Goal: Task Accomplishment & Management: Manage account settings

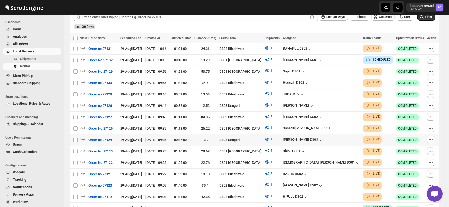
scroll to position [137, 0]
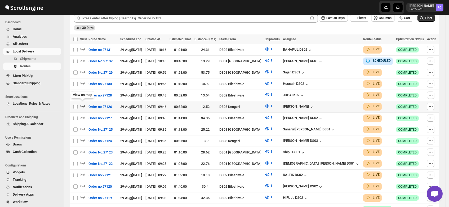
click at [81, 103] on icon "button" at bounding box center [82, 105] width 5 height 5
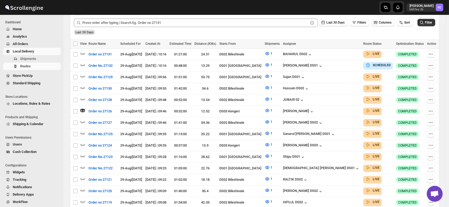
scroll to position [0, 0]
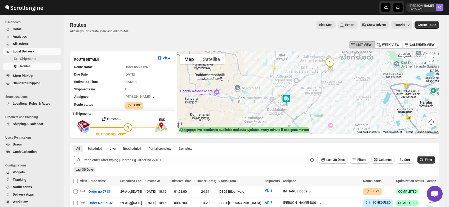
click at [288, 98] on img at bounding box center [286, 99] width 11 height 11
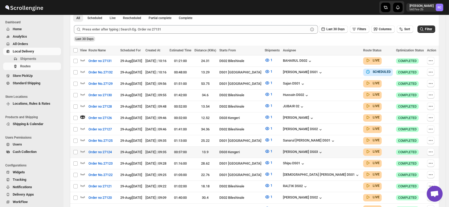
scroll to position [134, 0]
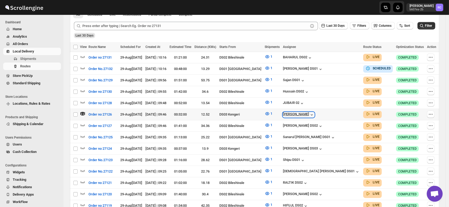
click at [314, 113] on div "[PERSON_NAME]" at bounding box center [298, 114] width 31 height 5
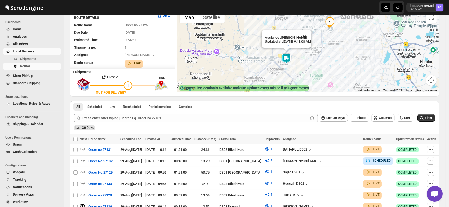
scroll to position [0, 0]
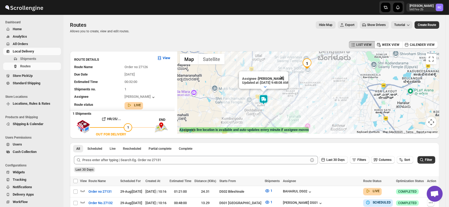
drag, startPoint x: 330, startPoint y: 108, endPoint x: 306, endPoint y: 107, distance: 24.4
click at [306, 107] on div "Assignee : Satish kumar veera Updated at : 8/29/2025, 9:48:08 AM Duty mode Disa…" at bounding box center [308, 92] width 262 height 83
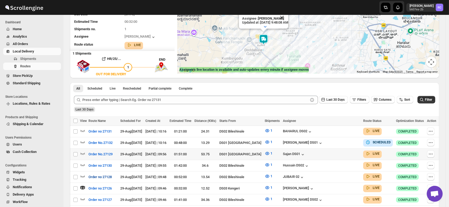
scroll to position [60, 0]
click at [82, 187] on icon "button" at bounding box center [83, 188] width 2 height 2
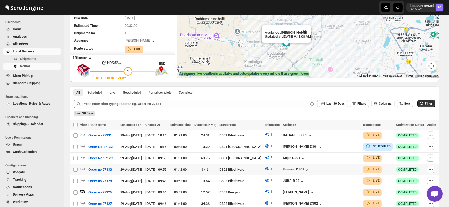
scroll to position [56, 0]
click at [82, 190] on icon "button" at bounding box center [82, 190] width 5 height 5
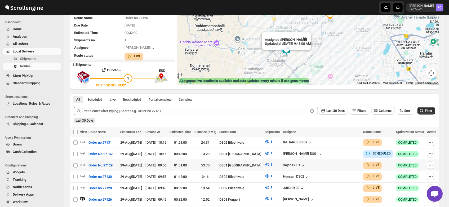
scroll to position [48, 0]
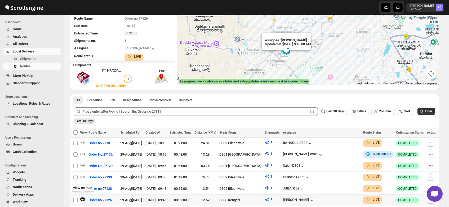
click at [82, 197] on icon "button" at bounding box center [81, 197] width 1 height 1
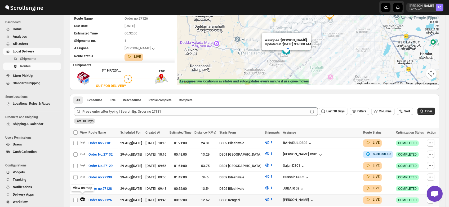
click at [82, 197] on icon "button" at bounding box center [81, 197] width 1 height 1
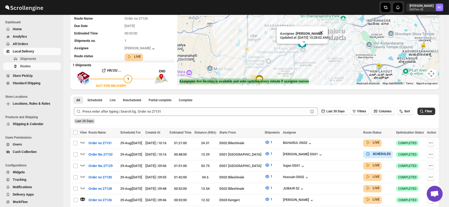
drag, startPoint x: 350, startPoint y: 55, endPoint x: 303, endPoint y: 61, distance: 47.3
click at [303, 61] on div "Assignee : Satish kumar veera Updated at : 8/29/2025, 10:28:02 AM Duty mode Ena…" at bounding box center [308, 44] width 262 height 83
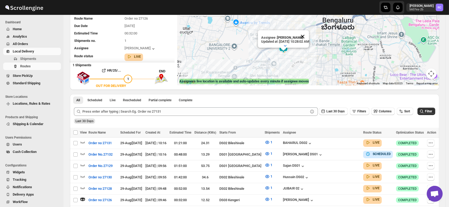
click at [309, 30] on button "Close" at bounding box center [302, 36] width 13 height 13
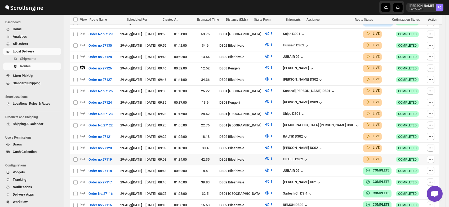
scroll to position [182, 0]
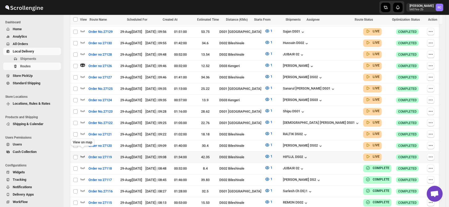
click at [80, 154] on icon "button" at bounding box center [82, 156] width 5 height 5
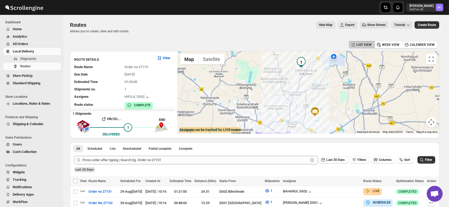
scroll to position [0, 0]
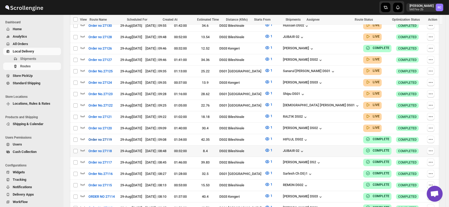
scroll to position [195, 0]
click at [83, 125] on icon "button" at bounding box center [82, 127] width 5 height 5
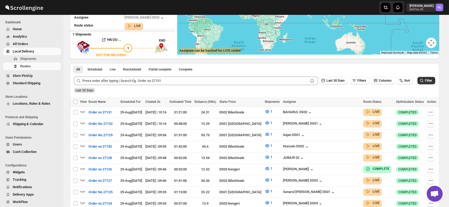
scroll to position [0, 0]
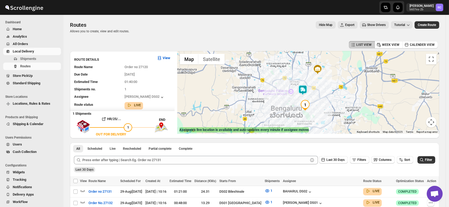
click at [304, 89] on img at bounding box center [302, 90] width 11 height 11
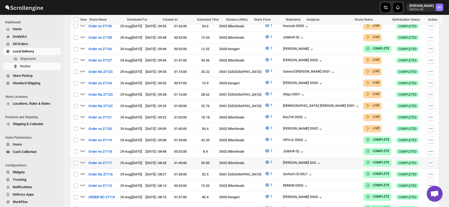
scroll to position [195, 0]
click at [83, 125] on icon "button" at bounding box center [82, 127] width 5 height 5
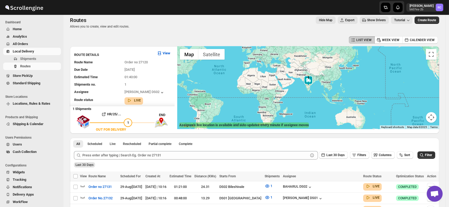
scroll to position [0, 0]
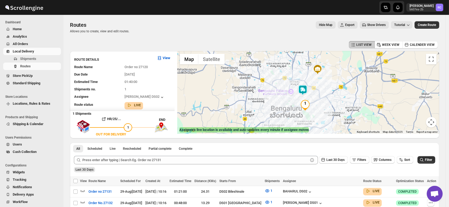
click at [304, 89] on img at bounding box center [302, 90] width 11 height 11
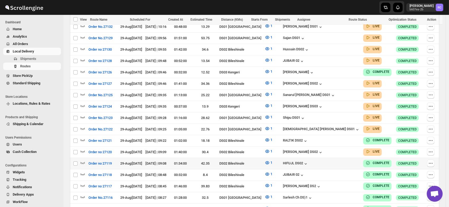
scroll to position [172, 0]
click at [82, 126] on icon "button" at bounding box center [82, 128] width 5 height 5
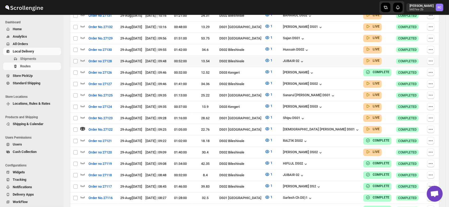
scroll to position [0, 0]
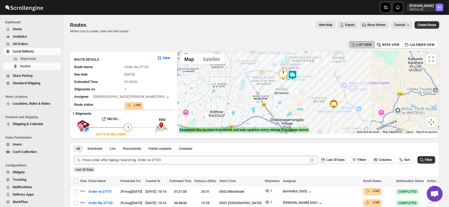
click at [295, 74] on img at bounding box center [292, 75] width 11 height 11
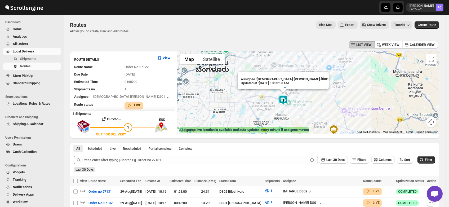
click at [19, 145] on span "Users" at bounding box center [17, 144] width 9 height 4
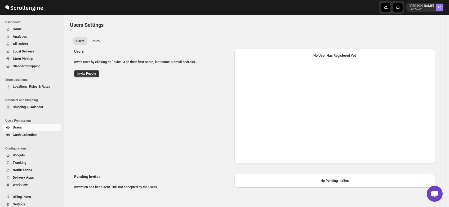
select select "637b767fbaab0276b10c91d8"
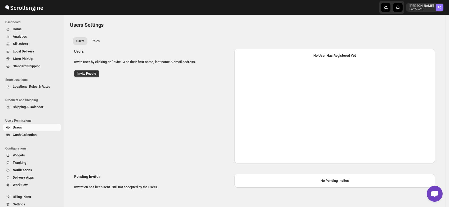
select select "637b767fbaab0276b10c91d8"
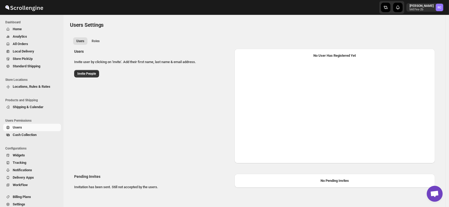
select select "637b767fbaab0276b10c91d8"
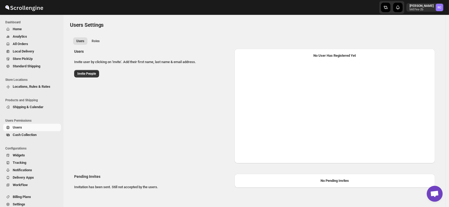
select select "637b767fbaab0276b10c91d8"
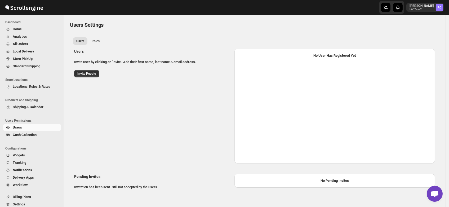
select select "637b767fbaab0276b10c91d8"
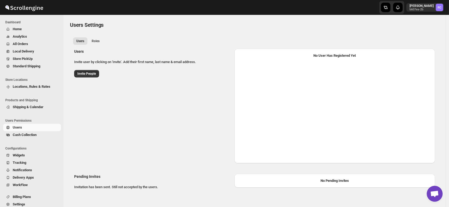
select select "637b767fbaab0276b10c91d8"
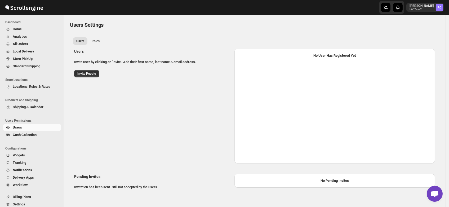
select select "637b767fbaab0276b10c91d8"
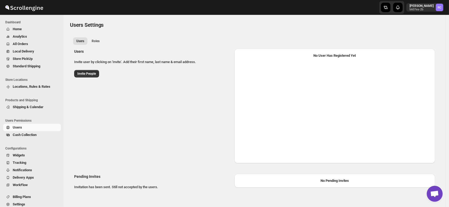
select select "637b767fbaab0276b10c91d8"
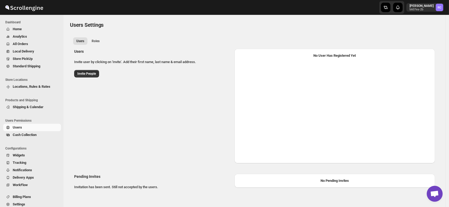
select select "637b767fbaab0276b10c91d8"
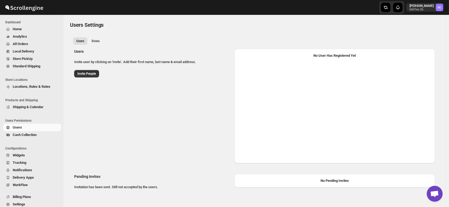
select select "637b767fbaab0276b10c91d8"
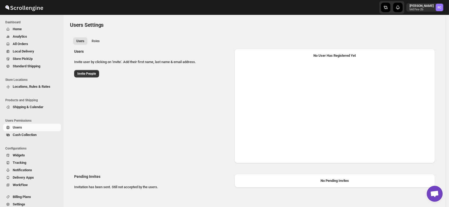
select select "637b767fbaab0276b10c91d8"
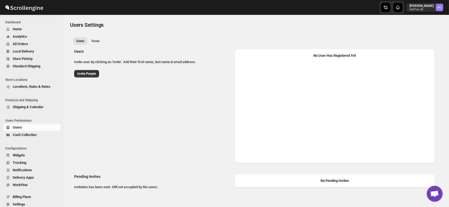
select select "637b767fbaab0276b10c91d8"
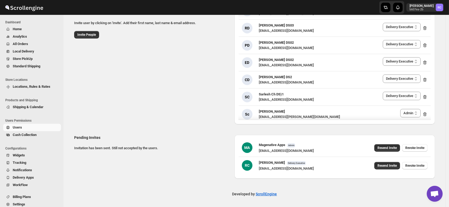
scroll to position [354, 0]
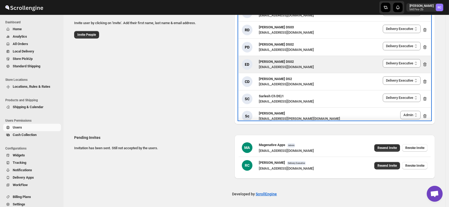
drag, startPoint x: 300, startPoint y: 61, endPoint x: 260, endPoint y: 62, distance: 40.2
click at [260, 62] on div "[PERSON_NAME] DS02 [EMAIL_ADDRESS][DOMAIN_NAME] Admin Manager Delivery Executiv…" at bounding box center [335, 64] width 186 height 11
copy span "[PERSON_NAME] DS02"
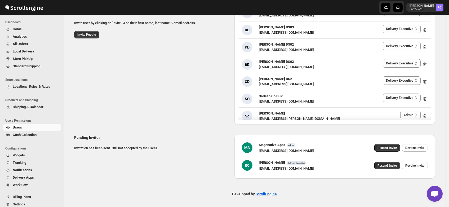
click at [181, 79] on div "Users Invite user by clicking on 'Invite'. Add their first name, last name & em…" at bounding box center [252, 65] width 365 height 119
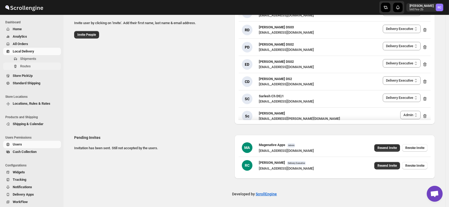
click at [28, 64] on span "Routes" at bounding box center [25, 66] width 11 height 4
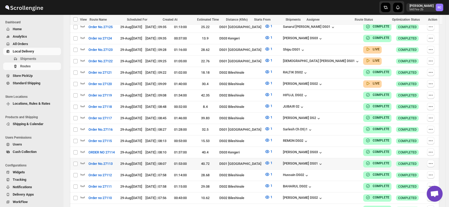
scroll to position [239, 0]
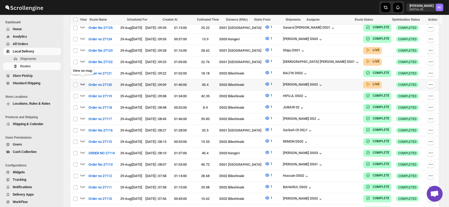
click at [83, 81] on icon "button" at bounding box center [82, 83] width 5 height 5
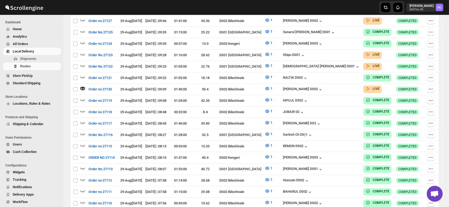
scroll to position [0, 0]
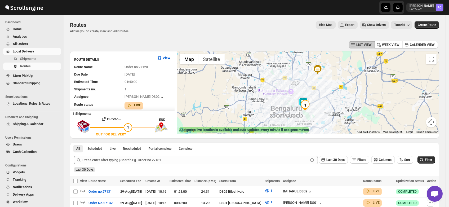
click at [301, 99] on img at bounding box center [303, 102] width 11 height 11
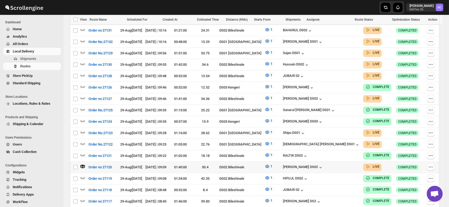
scroll to position [161, 0]
click at [323, 165] on div "[PERSON_NAME] DS02" at bounding box center [303, 167] width 40 height 5
